Goal: Transaction & Acquisition: Purchase product/service

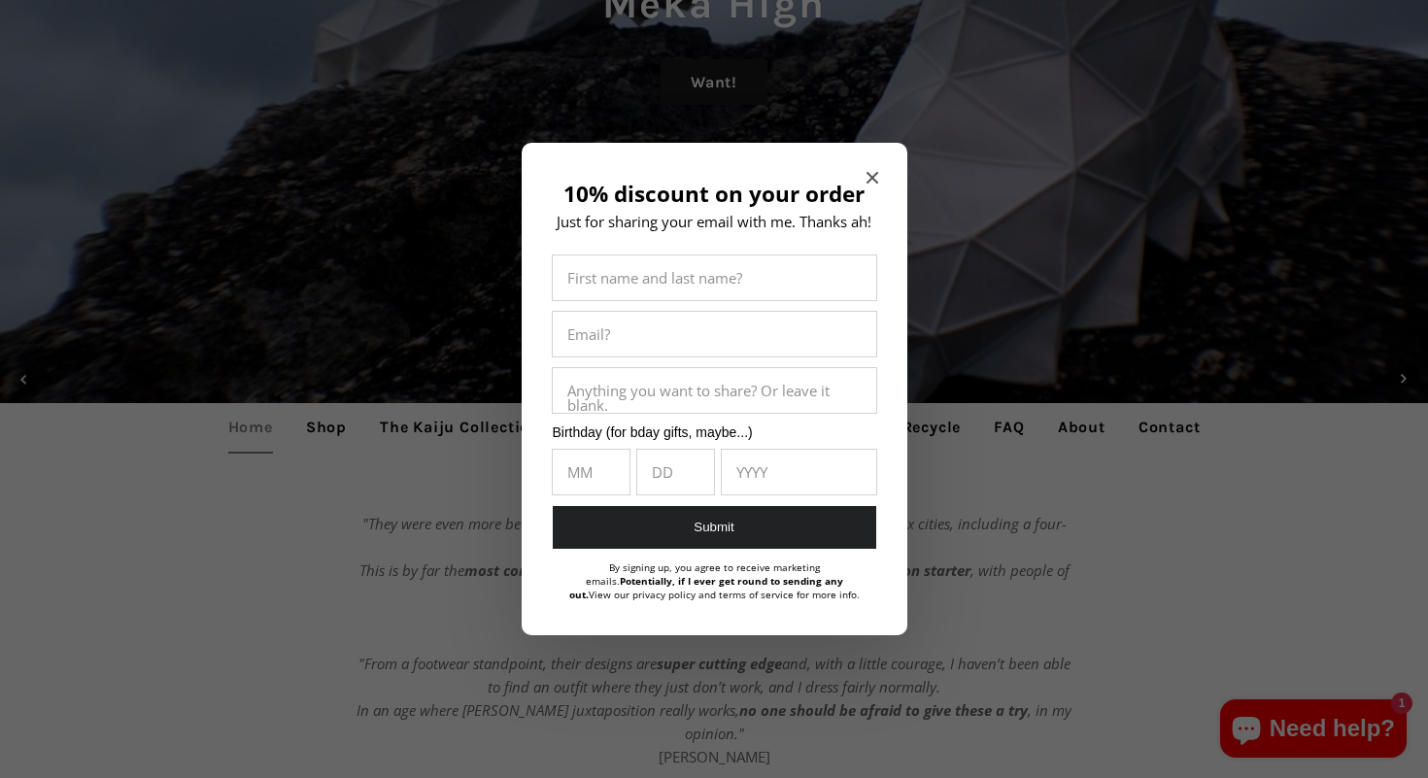
scroll to position [465, 0]
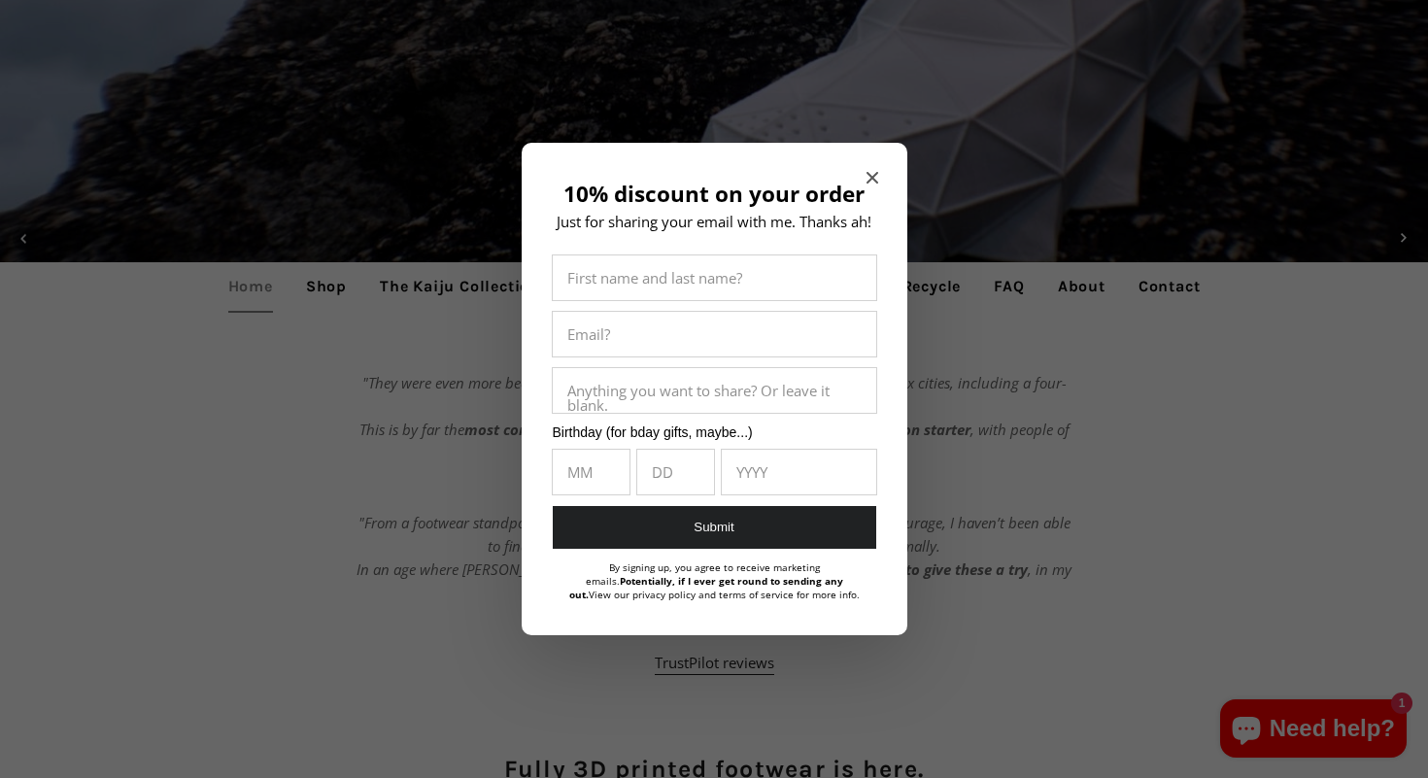
click at [864, 183] on h2 "10% discount on your order" at bounding box center [714, 194] width 327 height 25
click at [877, 173] on icon "Close modal" at bounding box center [872, 178] width 12 height 12
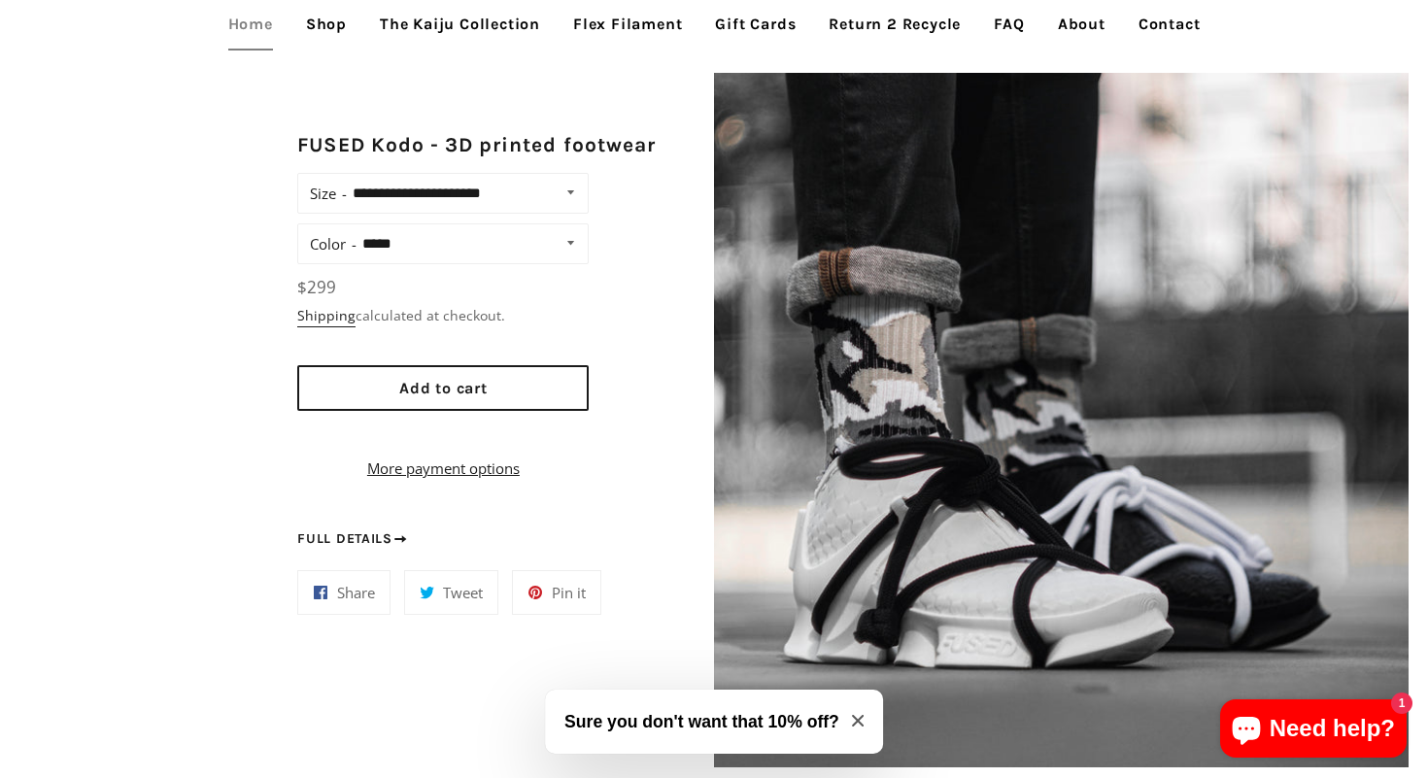
scroll to position [1489, 0]
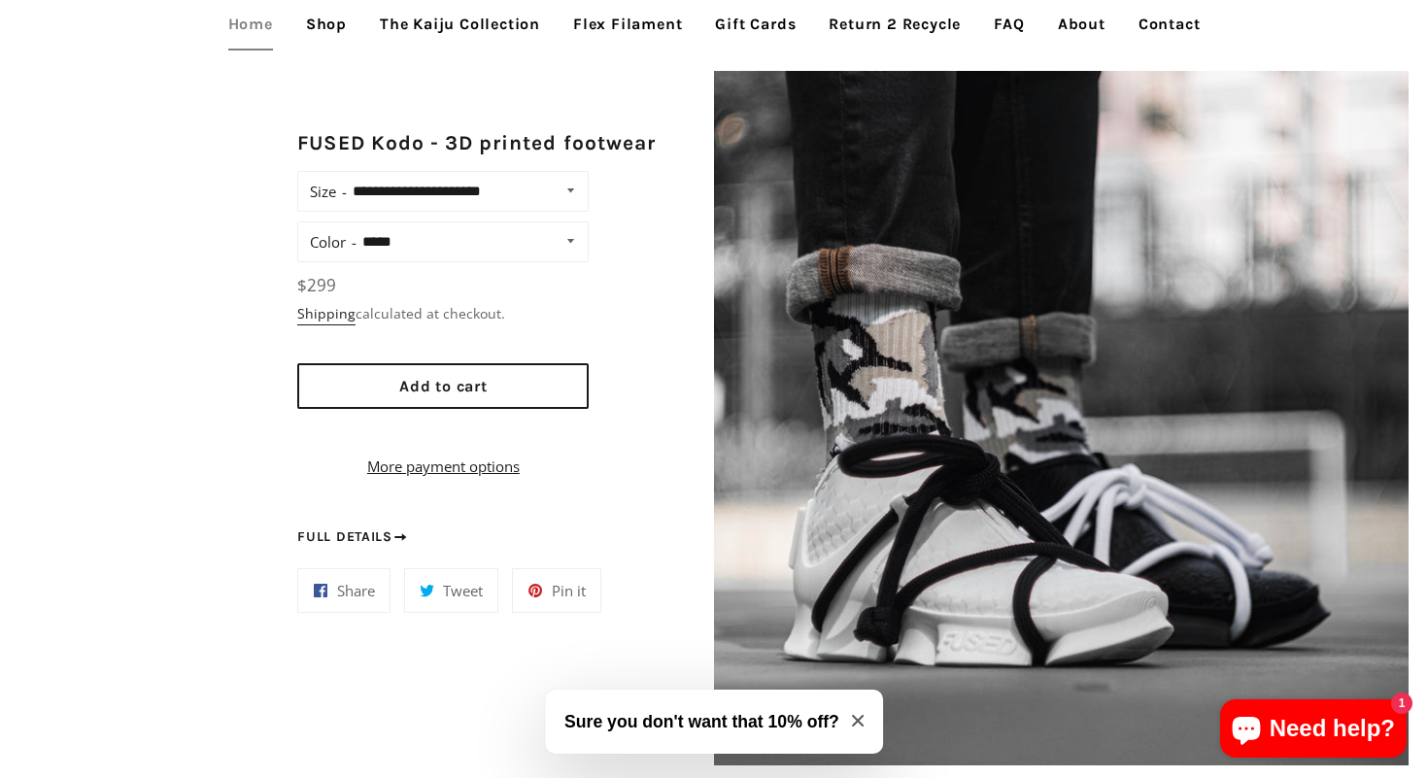
click at [858, 424] on img at bounding box center [1061, 418] width 694 height 694
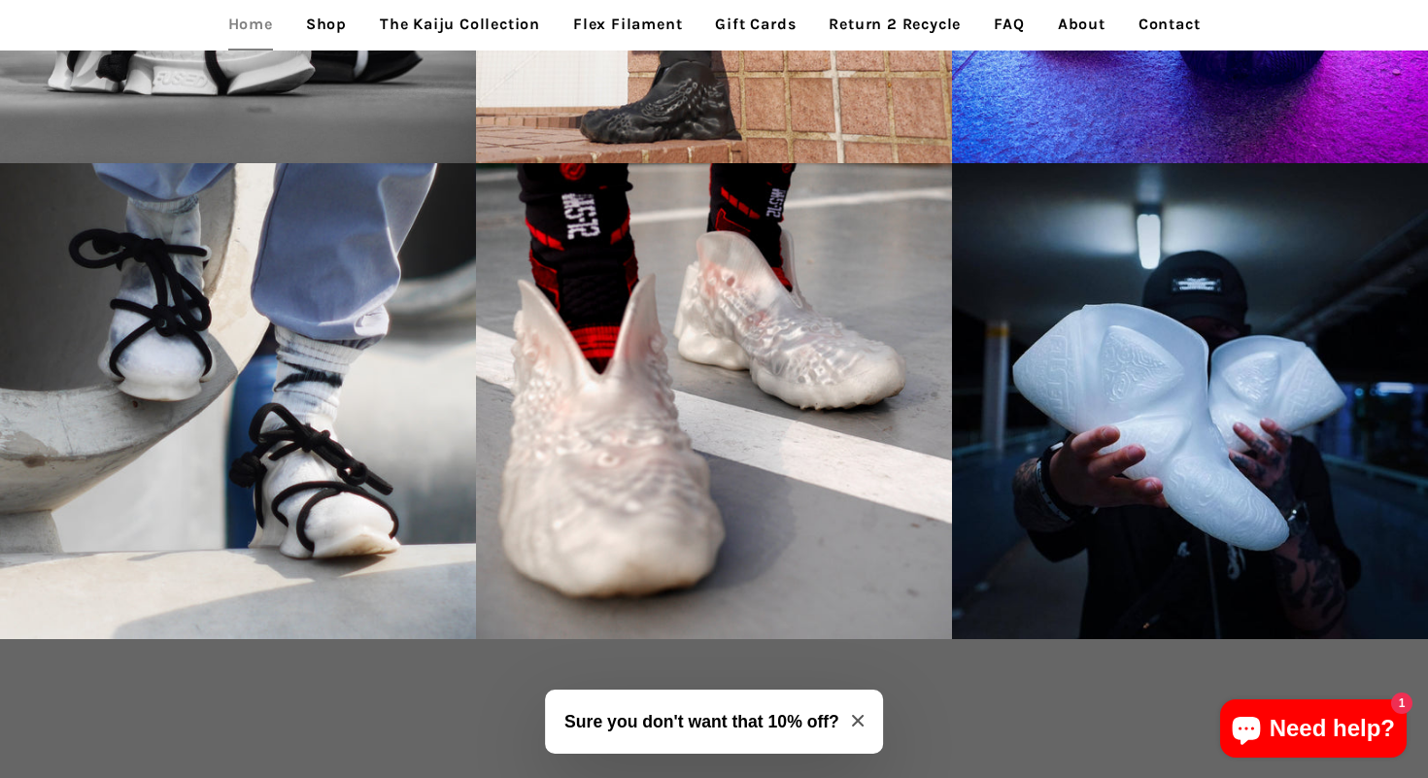
scroll to position [2849, 0]
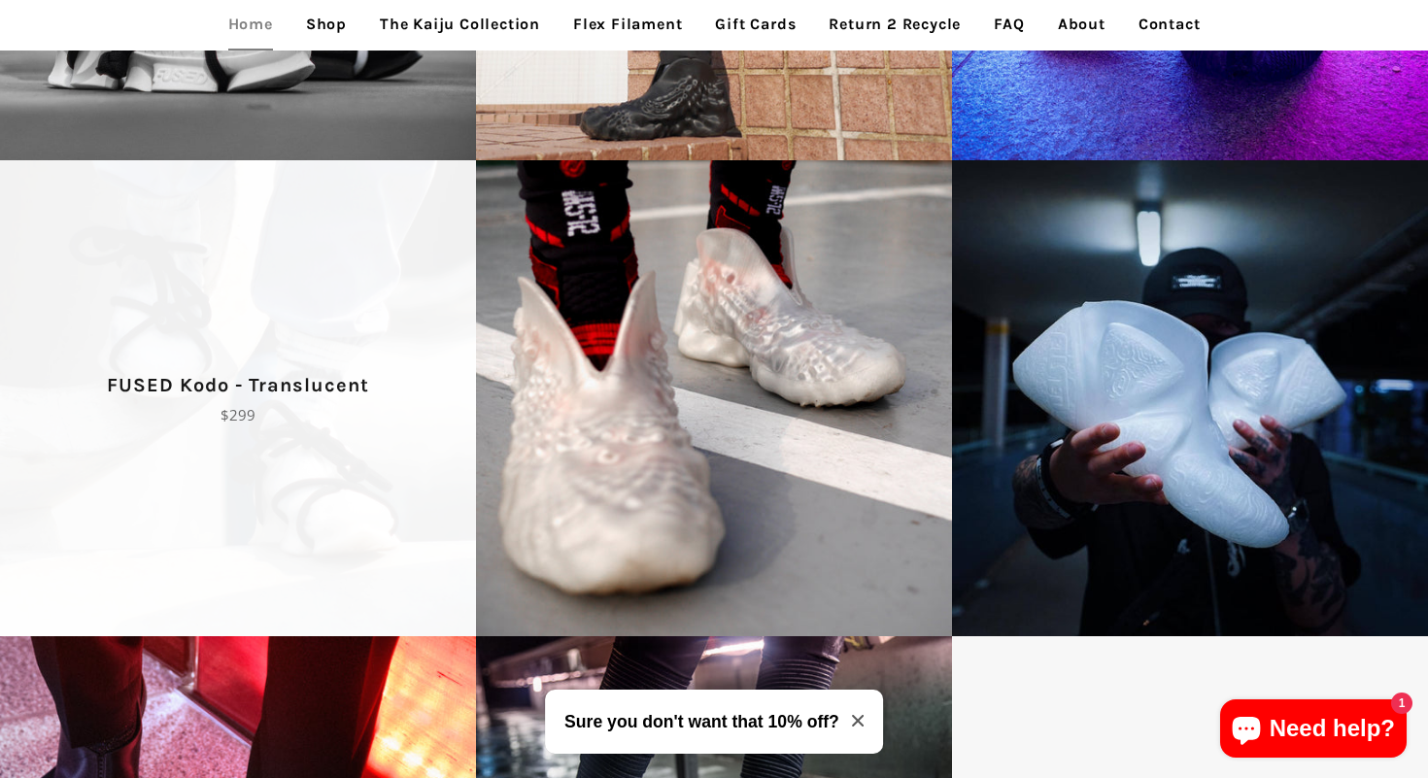
click at [284, 314] on span "FUSED Kodo - Translucent Regular price $299" at bounding box center [238, 398] width 476 height 476
